Goal: Task Accomplishment & Management: Manage account settings

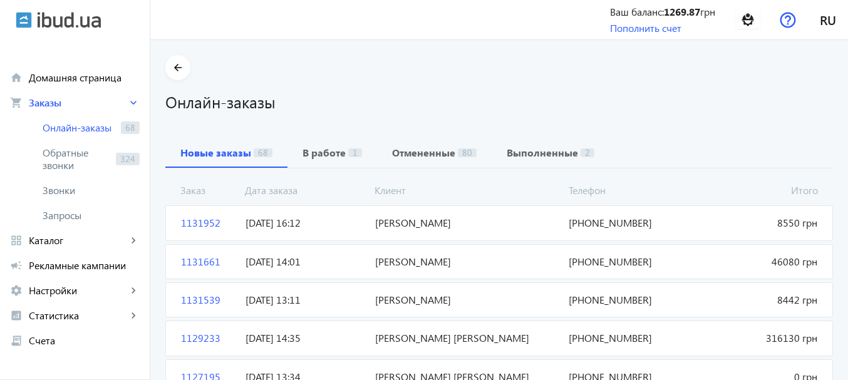
click at [334, 87] on div "Онлайн-заказы" at bounding box center [498, 96] width 667 height 33
click at [180, 154] on b "Новые заказы" at bounding box center [215, 153] width 71 height 10
